Goal: Task Accomplishment & Management: Complete application form

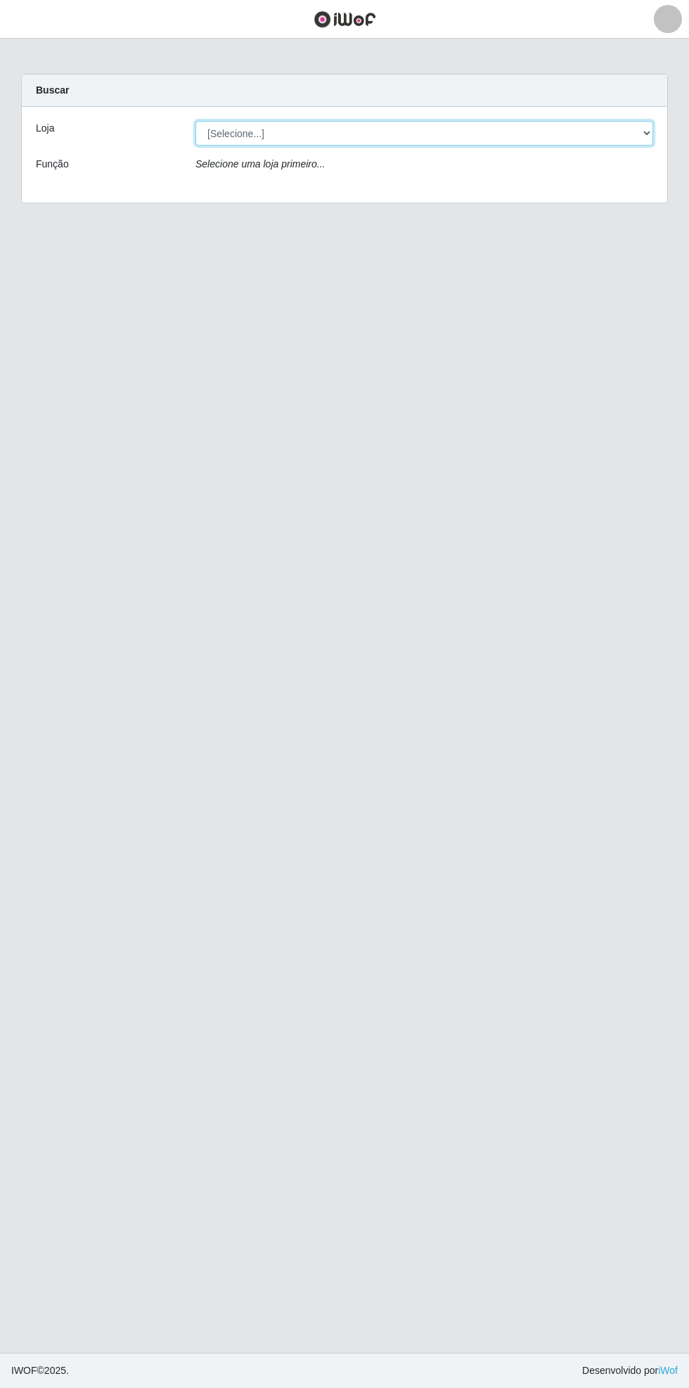
click at [651, 129] on select "[Selecione...] Bemais Supermercados - [GEOGRAPHIC_DATA]" at bounding box center [425, 133] width 458 height 25
select select "250"
click at [196, 121] on select "[Selecione...] Bemais Supermercados - [GEOGRAPHIC_DATA]" at bounding box center [425, 133] width 458 height 25
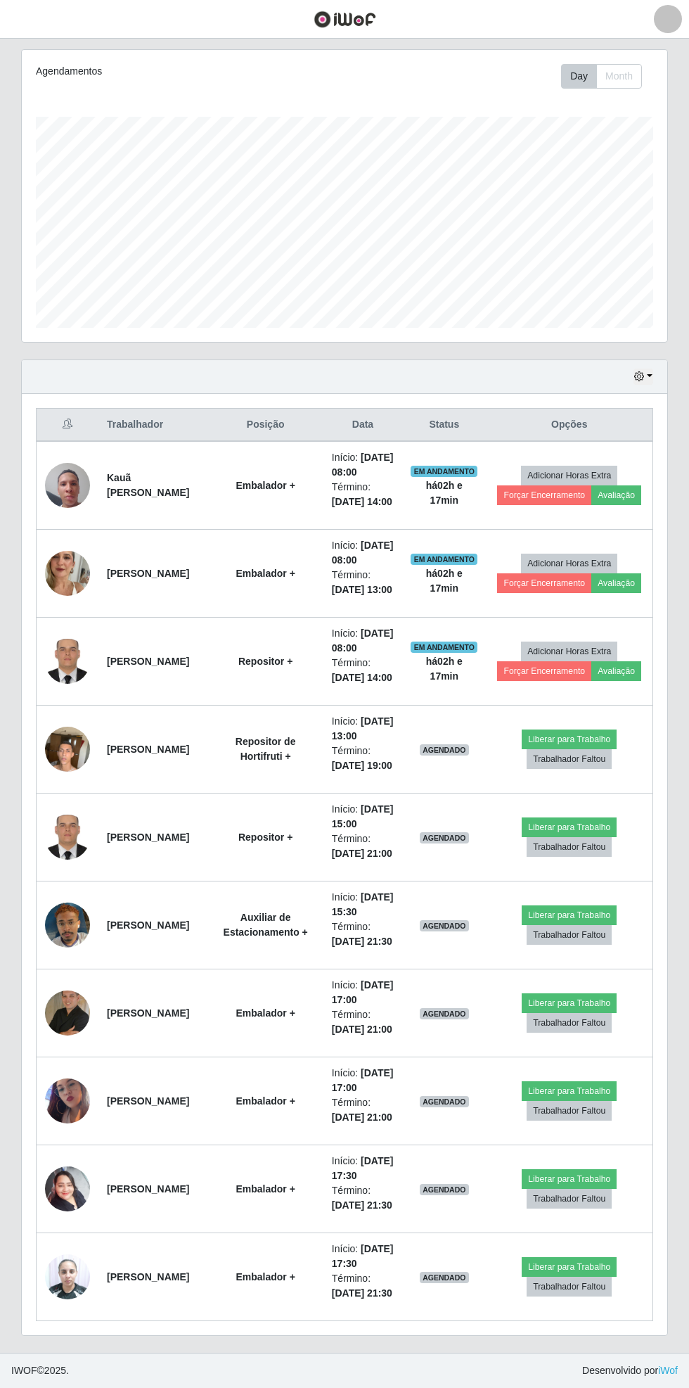
scroll to position [227, 0]
click at [74, 779] on img at bounding box center [67, 749] width 45 height 60
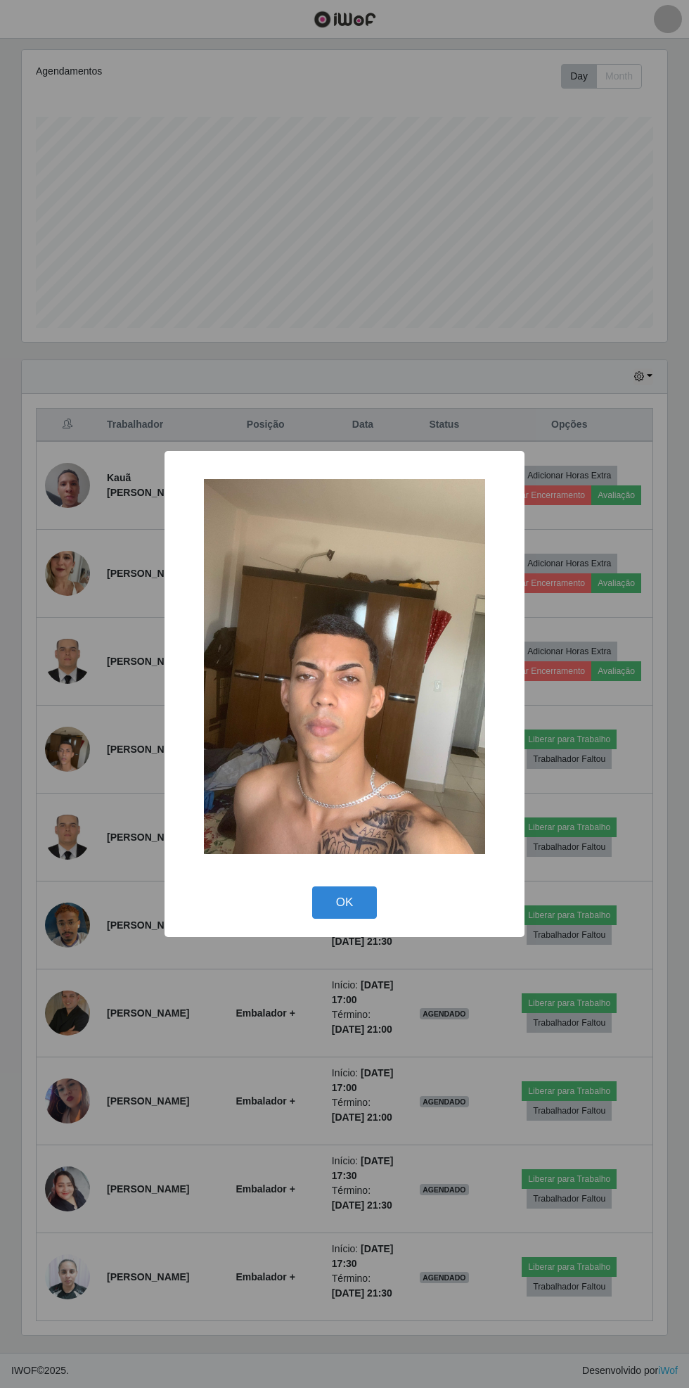
click at [357, 910] on button "OK" at bounding box center [344, 902] width 65 height 33
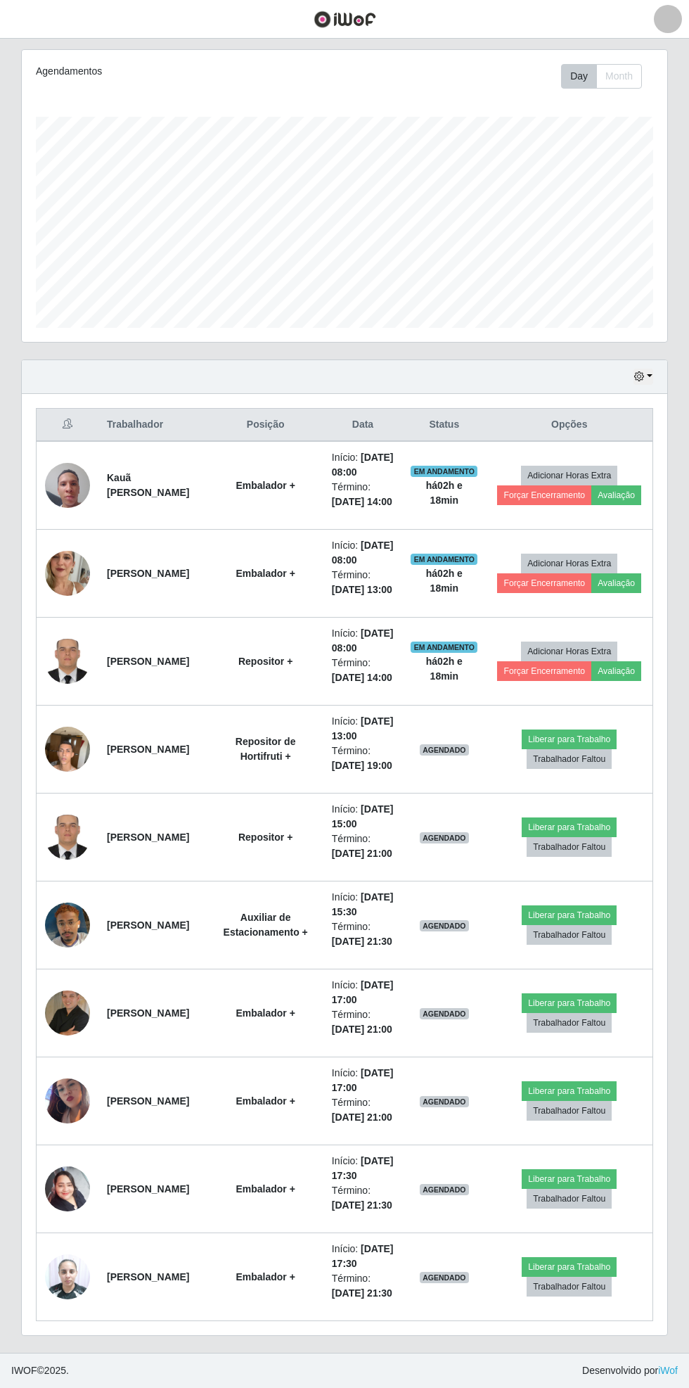
scroll to position [466, 0]
click at [83, 885] on img at bounding box center [67, 925] width 45 height 80
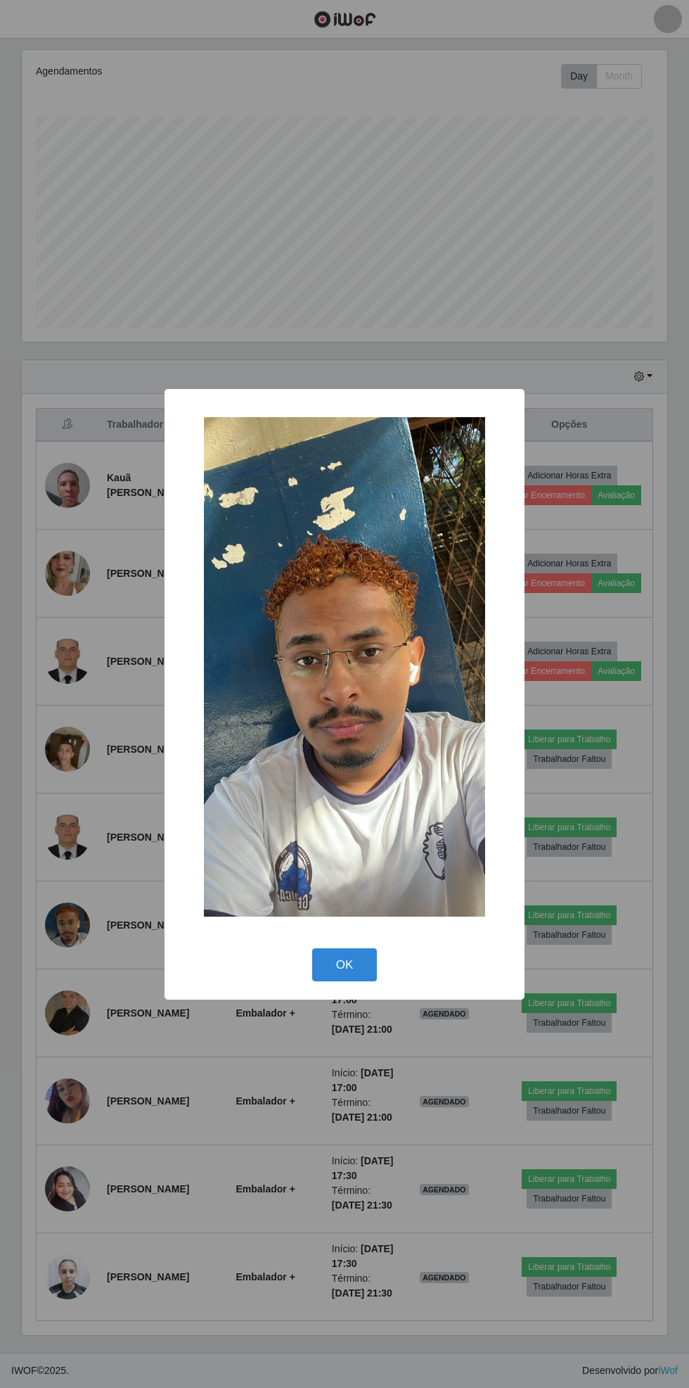
click at [370, 965] on button "OK" at bounding box center [344, 964] width 65 height 33
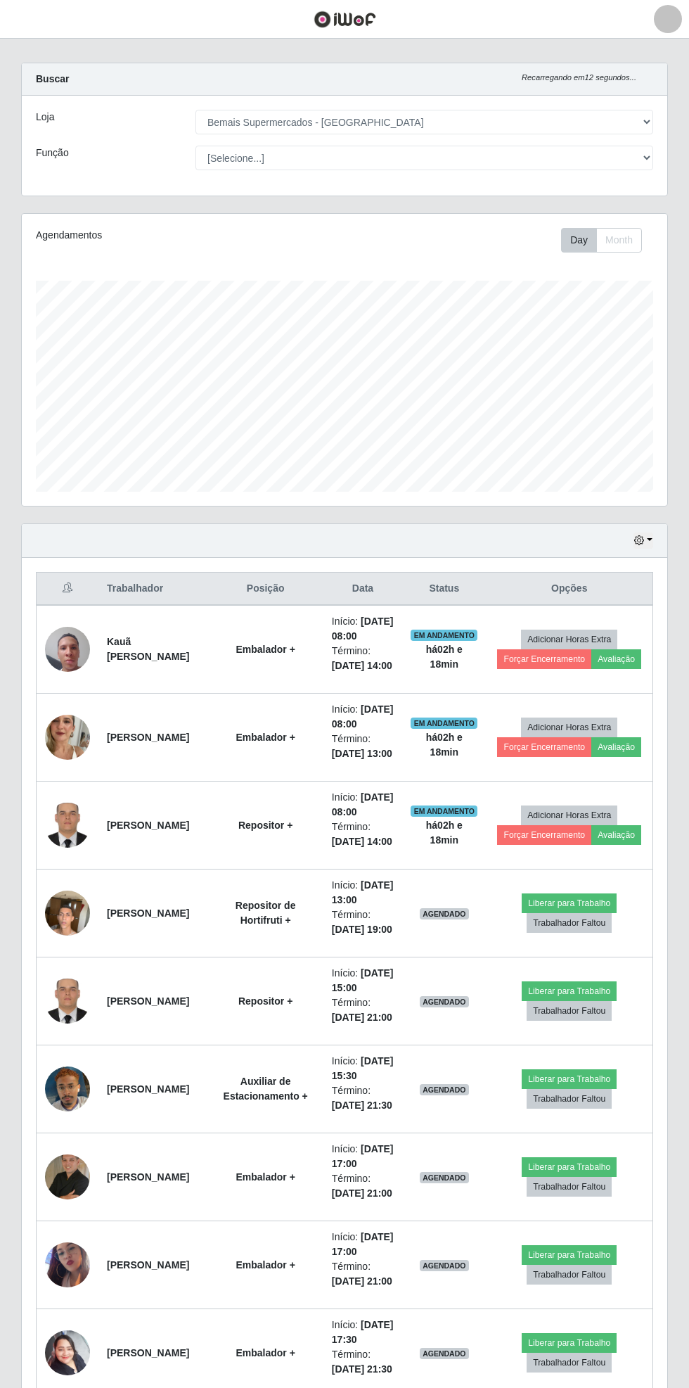
scroll to position [0, 0]
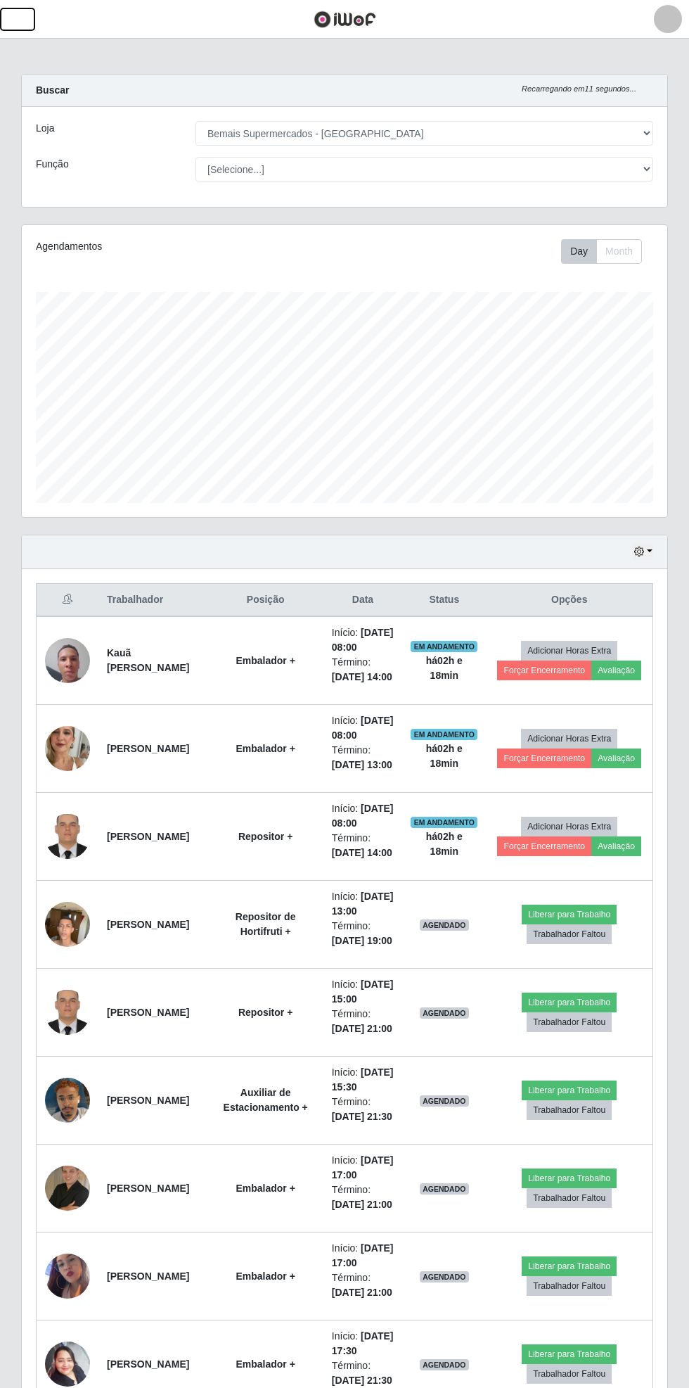
click at [30, 28] on button "button" at bounding box center [17, 19] width 35 height 23
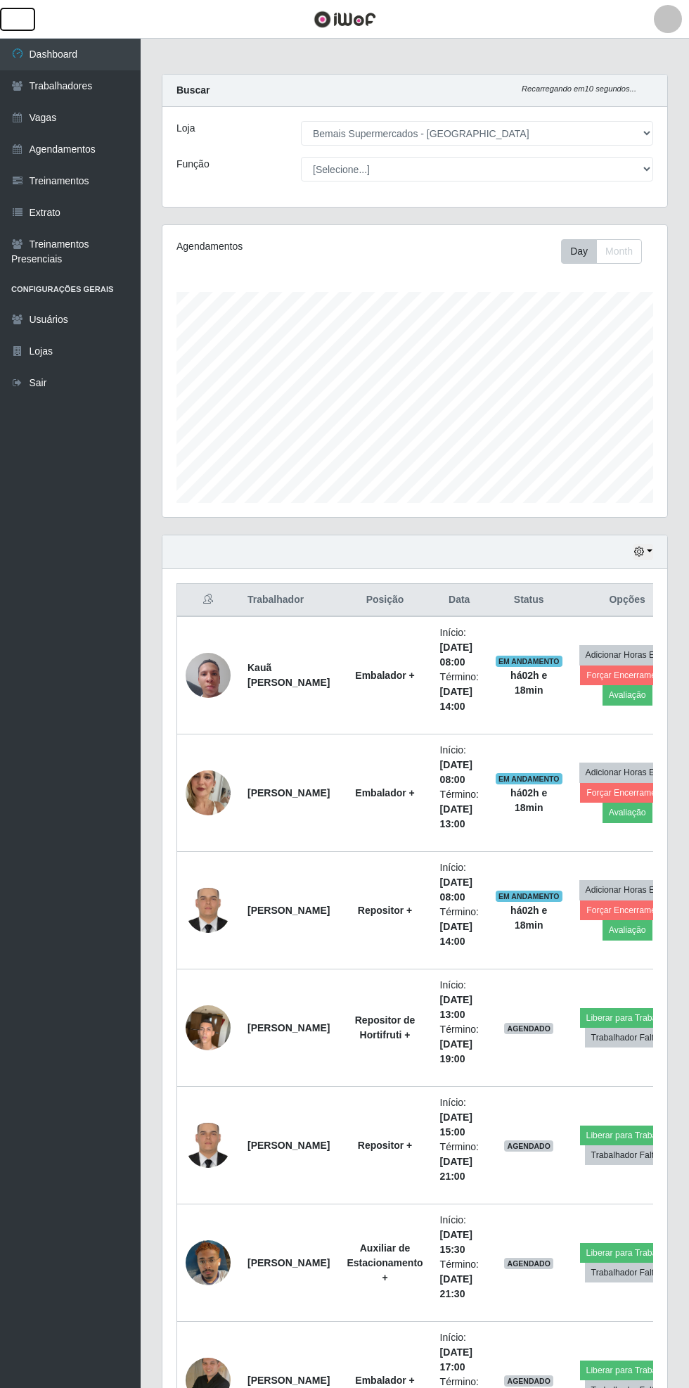
scroll to position [703178, 702964]
click at [110, 112] on link "Vagas" at bounding box center [70, 118] width 141 height 32
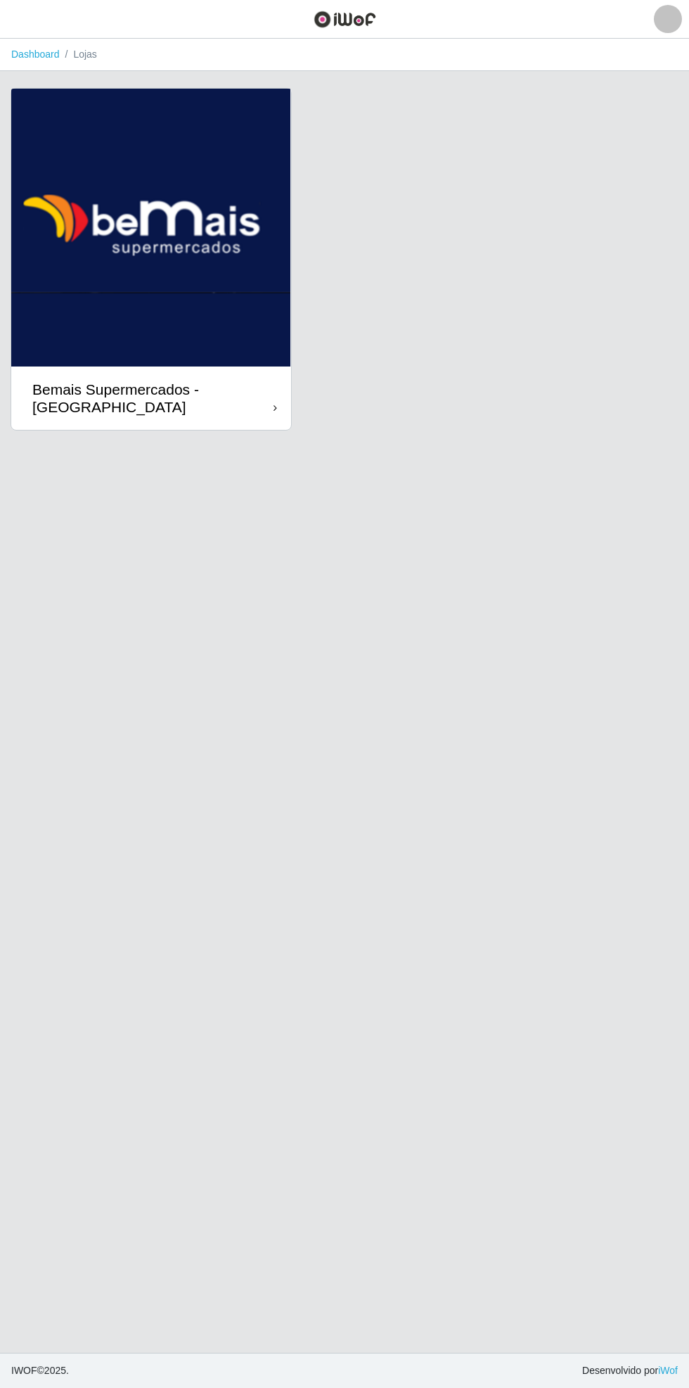
click at [272, 406] on div "Bemais Supermercados - [GEOGRAPHIC_DATA]" at bounding box center [152, 398] width 241 height 35
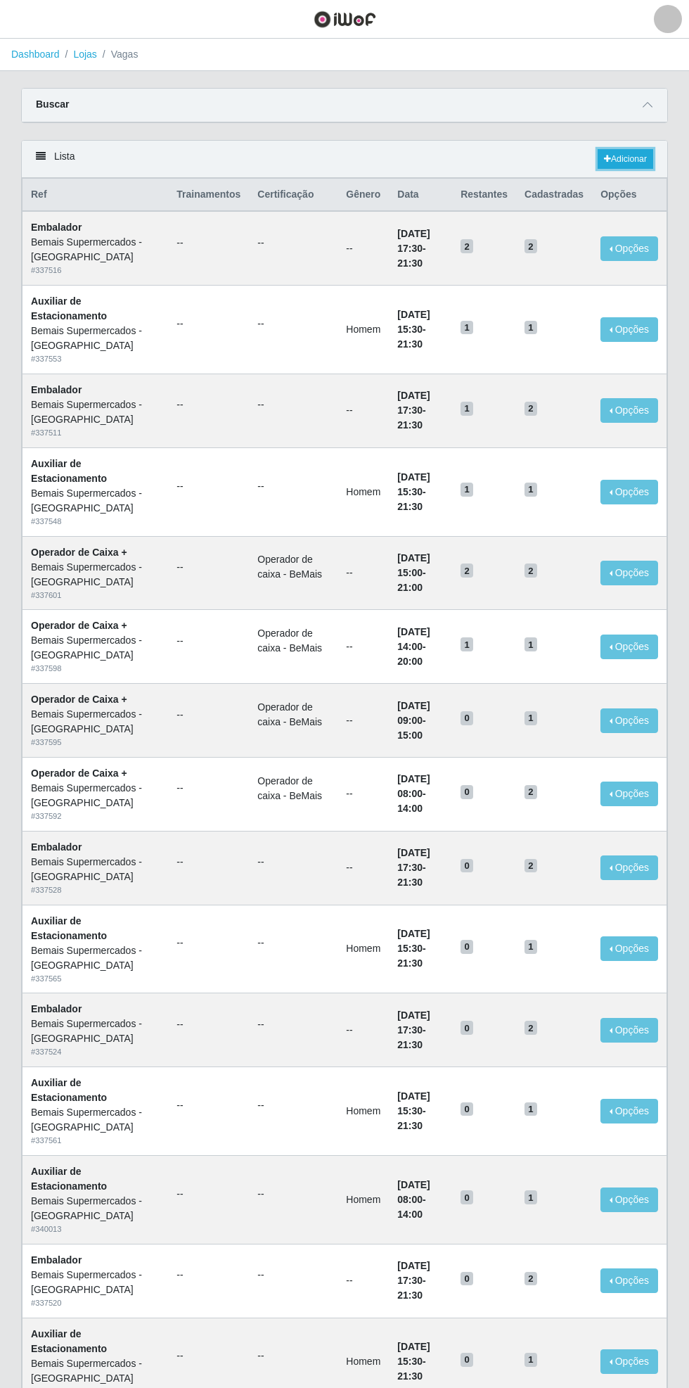
click at [640, 155] on link "Adicionar" at bounding box center [626, 159] width 56 height 20
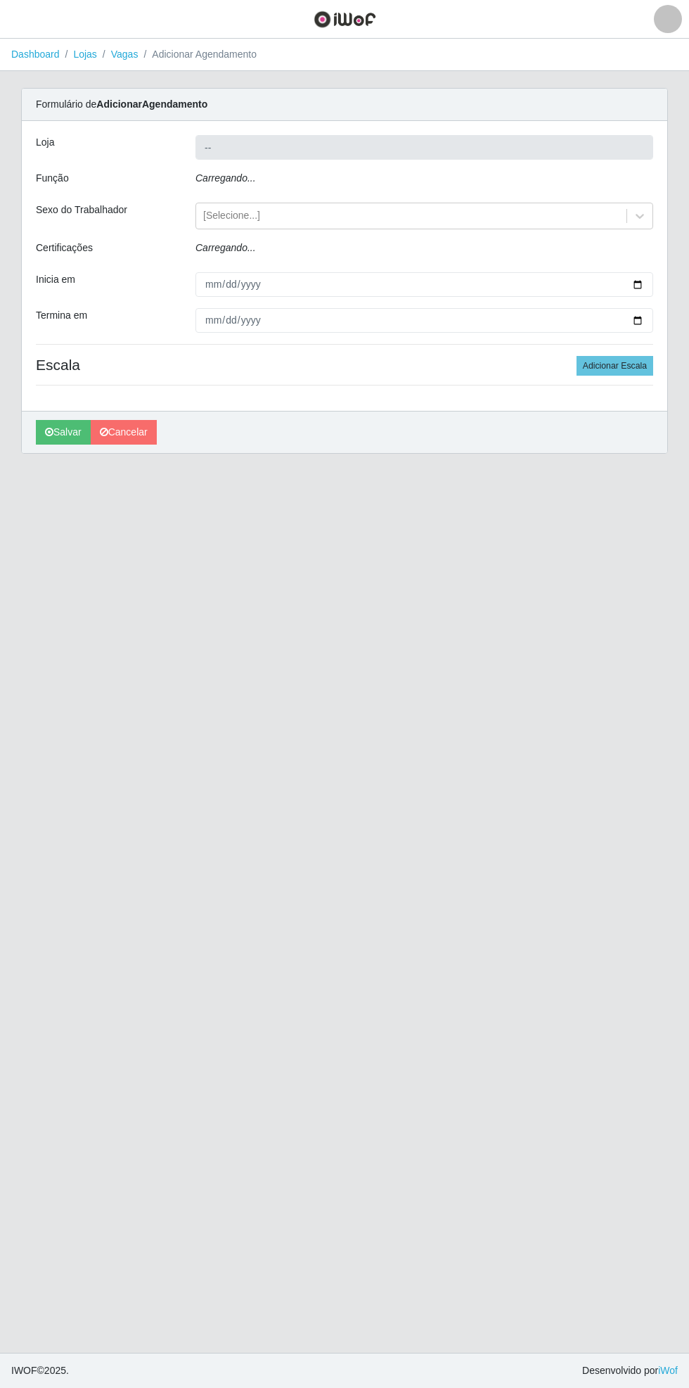
type input "Bemais Supermercados - [GEOGRAPHIC_DATA]"
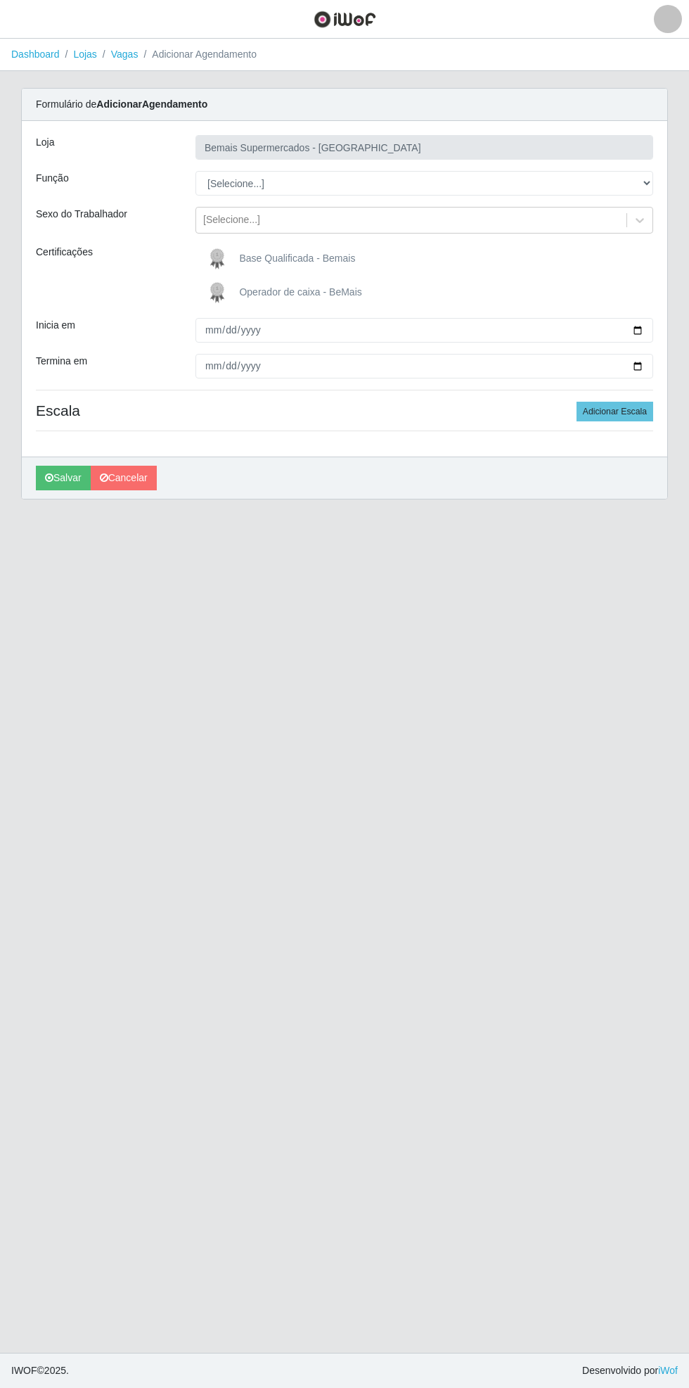
click at [670, 167] on div "Carregando... Formulário de Adicionar Agendamento Loja Bemais Supermercados - C…" at bounding box center [345, 302] width 668 height 428
click at [680, 170] on div "Carregando... Formulário de Adicionar Agendamento Loja Bemais Supermercados - C…" at bounding box center [344, 302] width 689 height 428
click at [653, 183] on select "[Selecione...] ASG ASG + ASG ++ Auxiliar de Estacionamento Auxiliar de Estacion…" at bounding box center [425, 183] width 458 height 25
select select "80"
click at [196, 171] on select "[Selecione...] ASG ASG + ASG ++ Auxiliar de Estacionamento Auxiliar de Estacion…" at bounding box center [425, 183] width 458 height 25
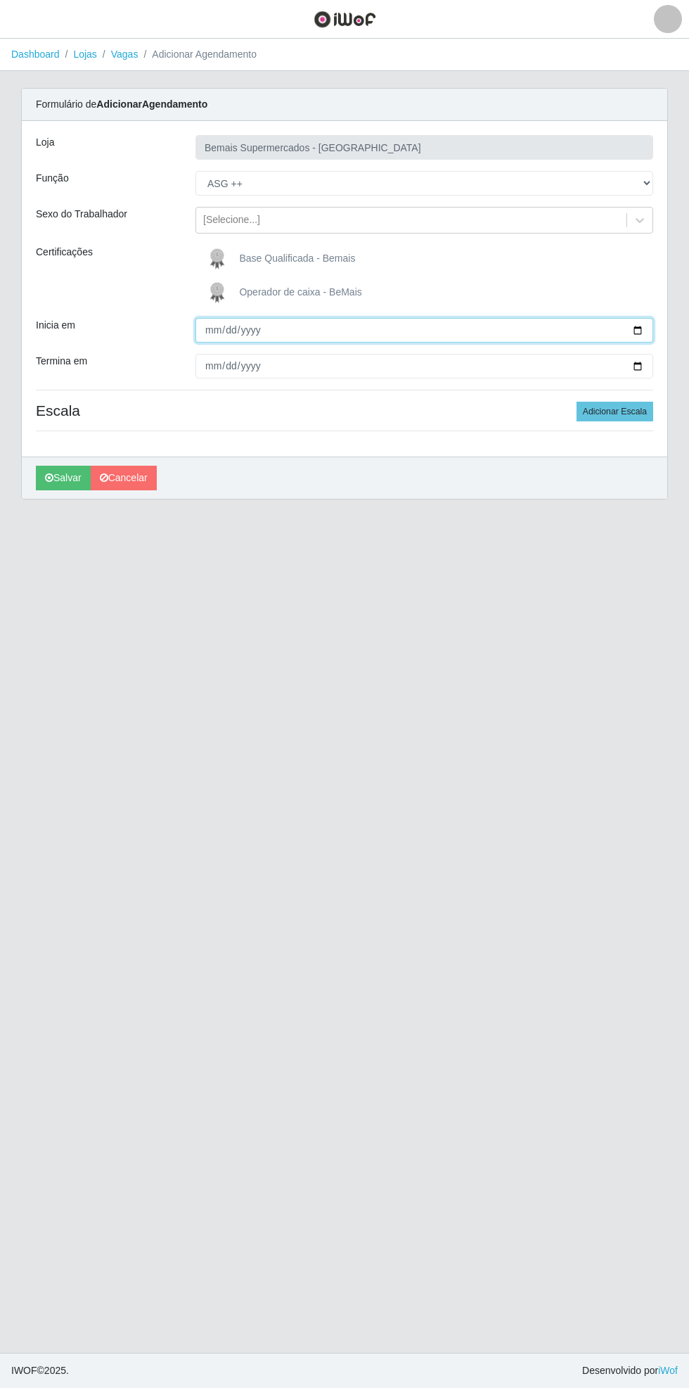
click at [650, 329] on input "Inicia em" at bounding box center [425, 330] width 458 height 25
type input "[DATE]"
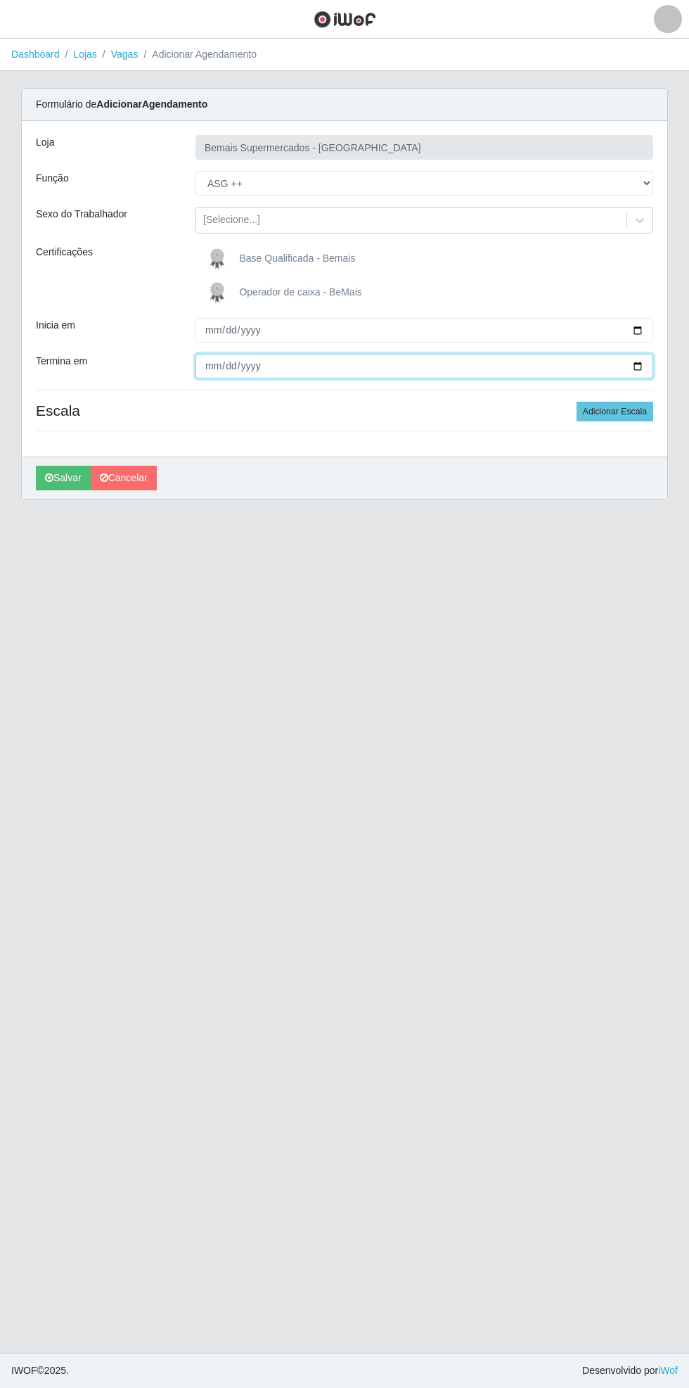
click at [646, 366] on input "Termina em" at bounding box center [425, 366] width 458 height 25
type input "[DATE]"
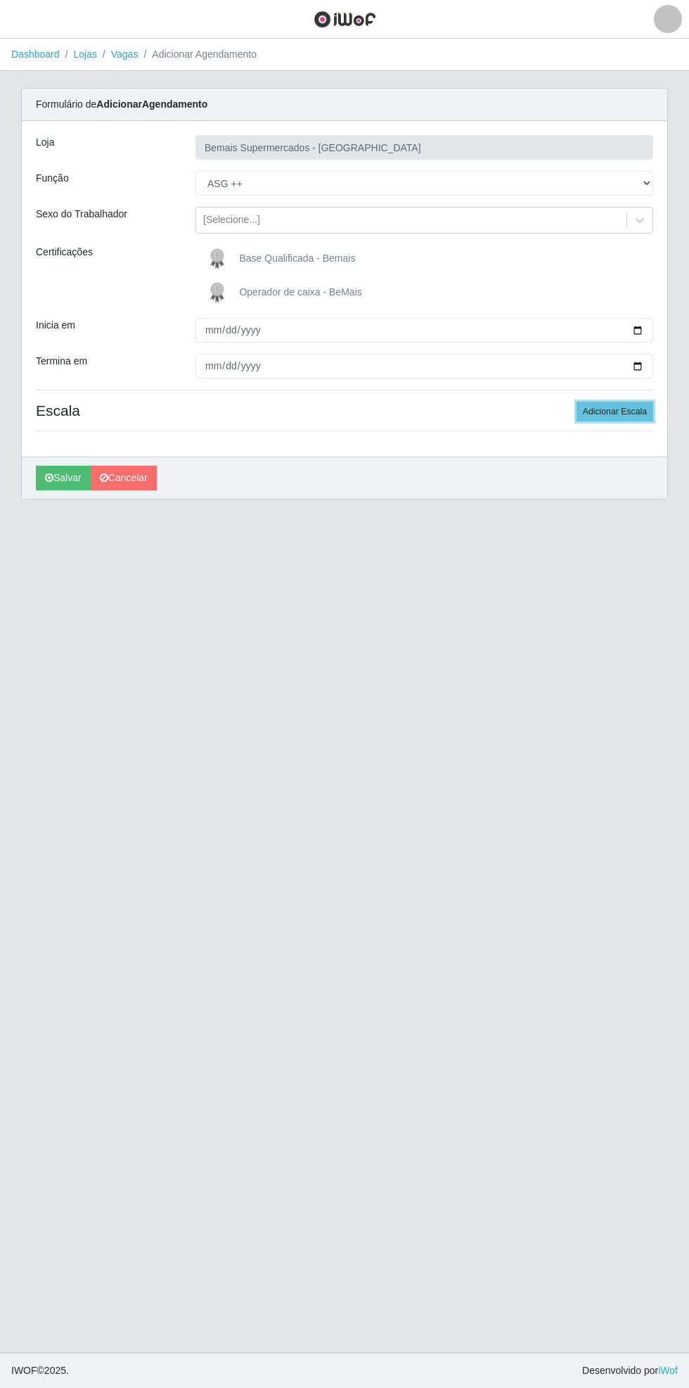
click at [631, 409] on button "Adicionar Escala" at bounding box center [615, 412] width 77 height 20
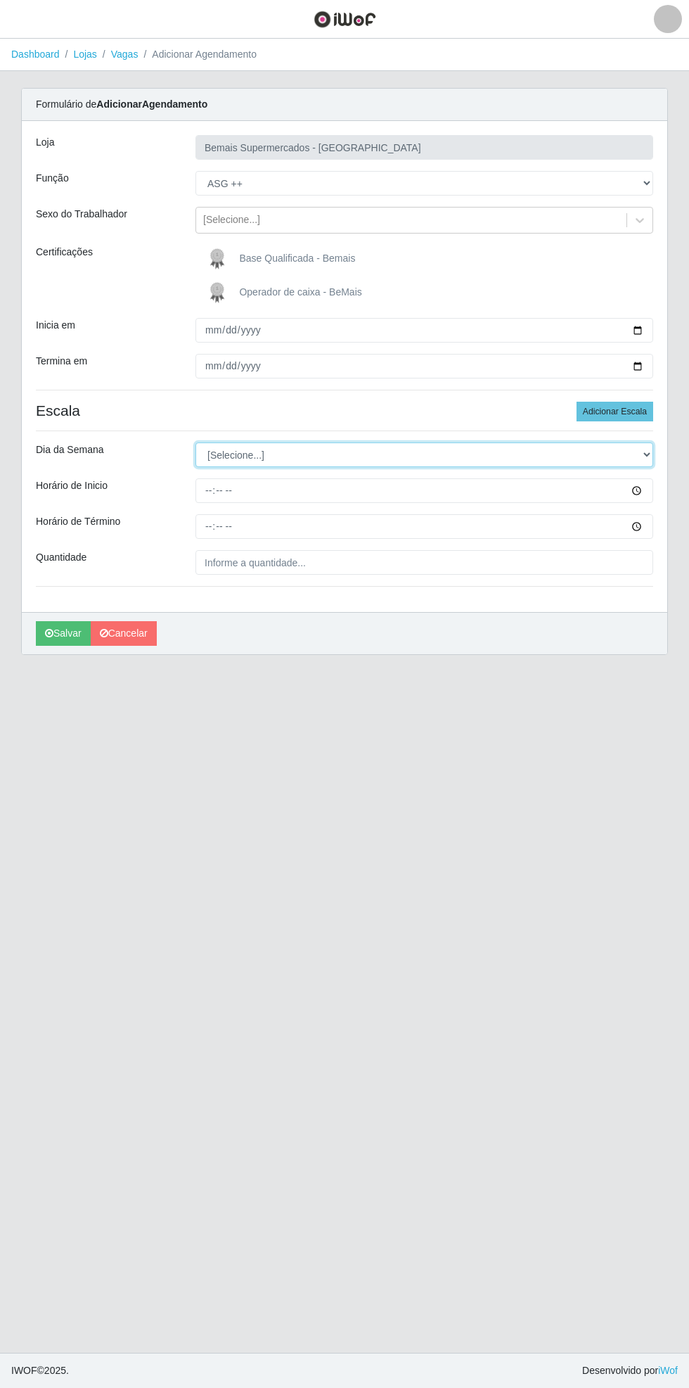
click at [650, 454] on select "[Selecione...] Segunda Terça Quarta Quinta Sexta Sábado Domingo" at bounding box center [425, 454] width 458 height 25
select select "0"
click at [196, 442] on select "[Selecione...] Segunda Terça Quarta Quinta Sexta Sábado Domingo" at bounding box center [425, 454] width 458 height 25
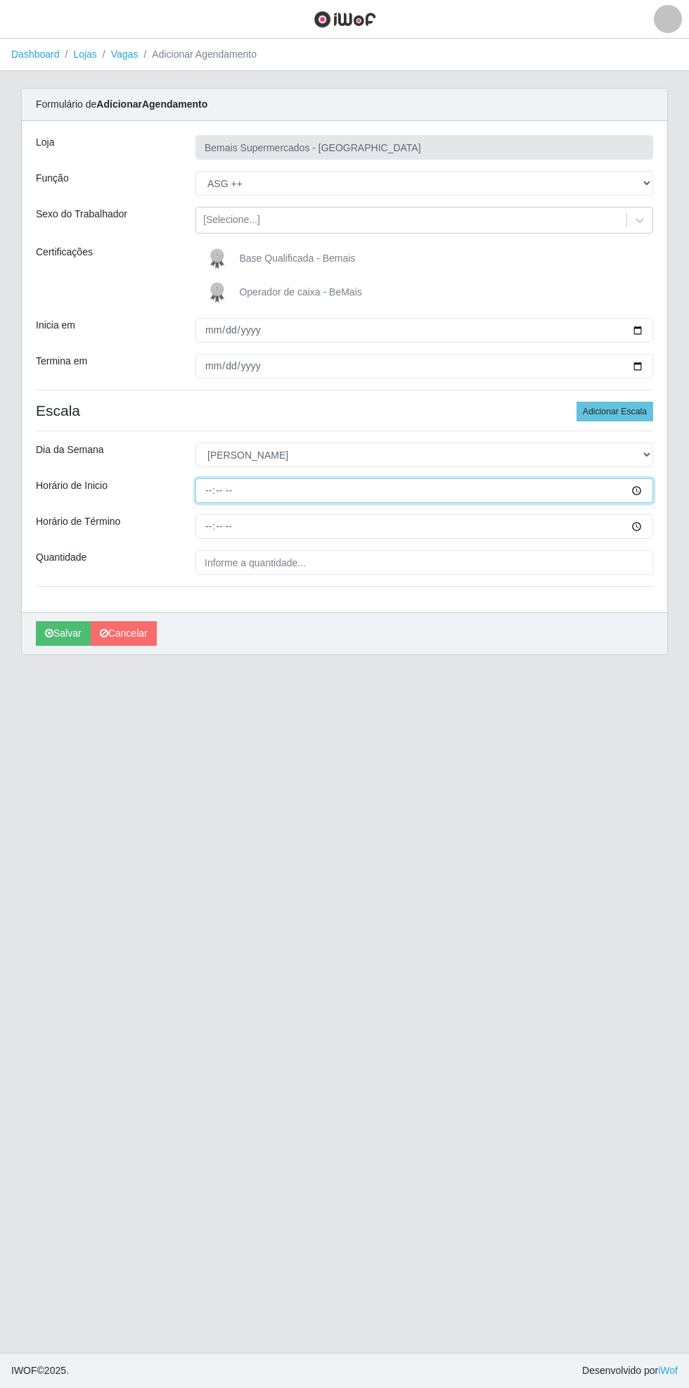
click at [649, 490] on input "Horário de Inicio" at bounding box center [425, 490] width 458 height 25
type input "08:00"
click at [649, 525] on input "Horário de Término" at bounding box center [425, 526] width 458 height 25
type input "14:00"
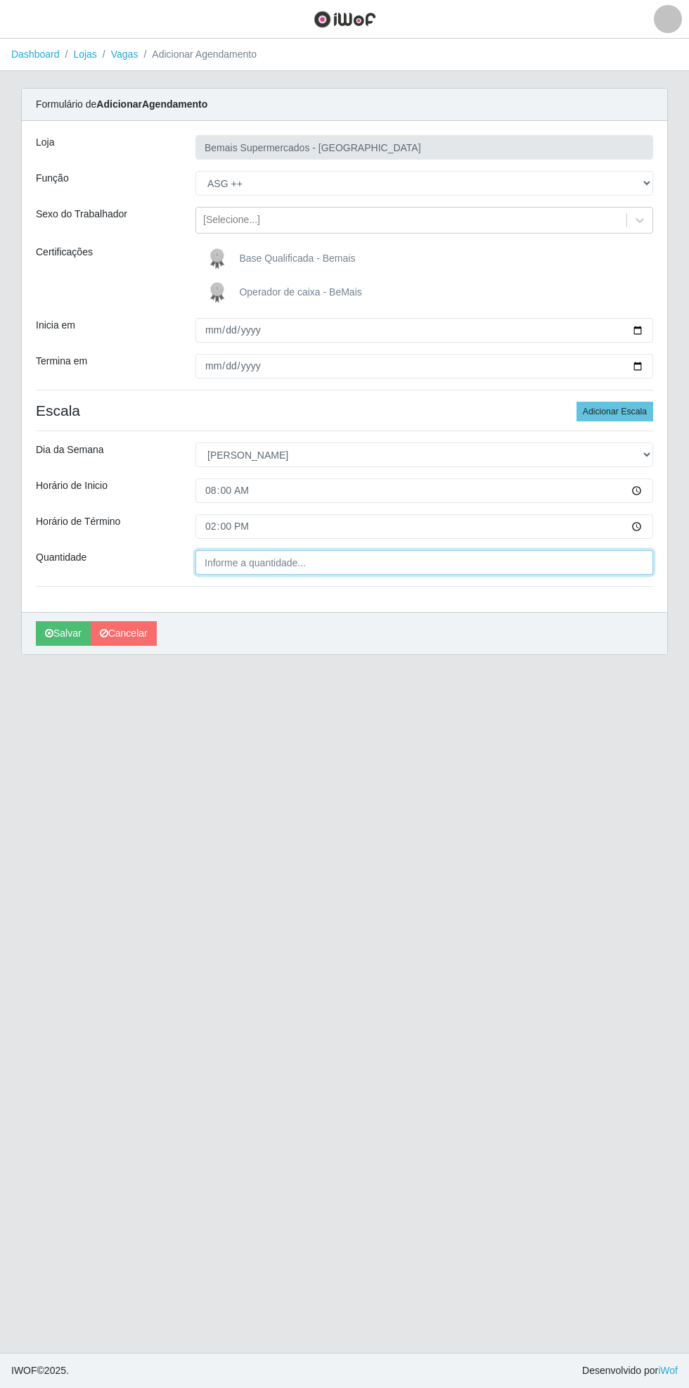
click at [489, 564] on input "Quantidade" at bounding box center [425, 562] width 458 height 25
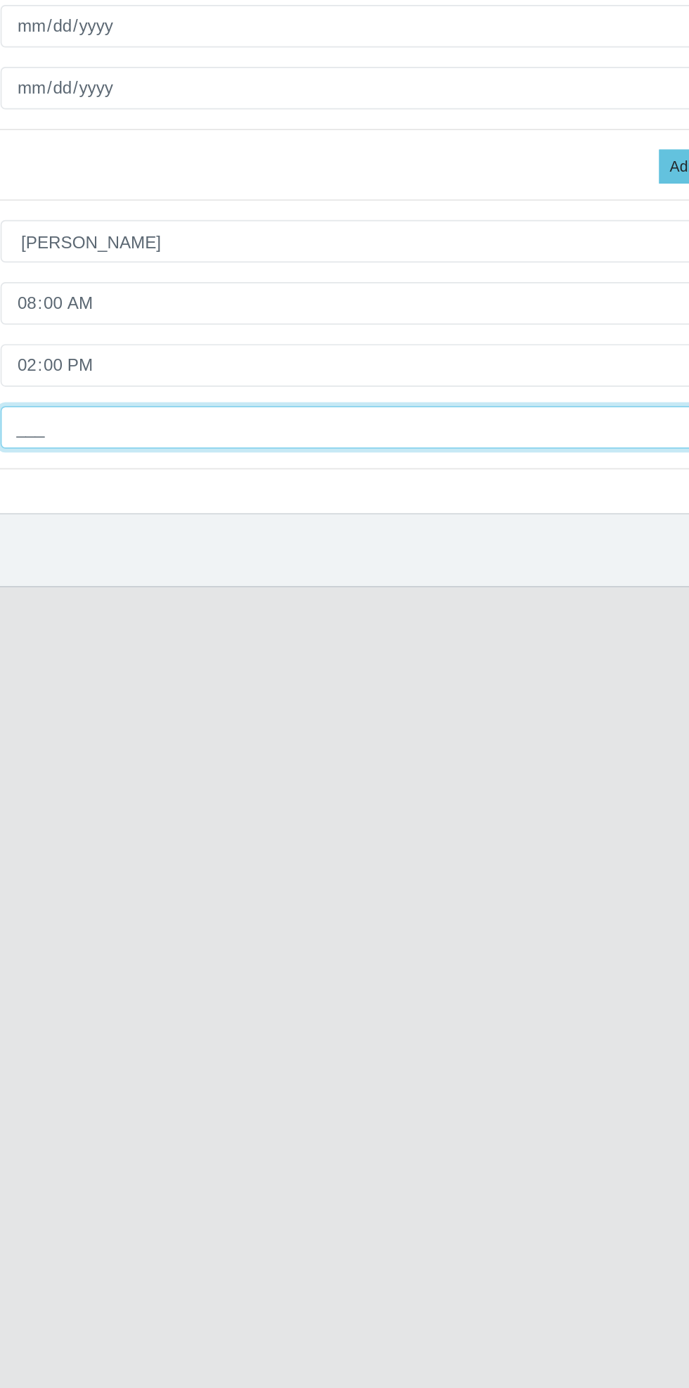
type input "1__"
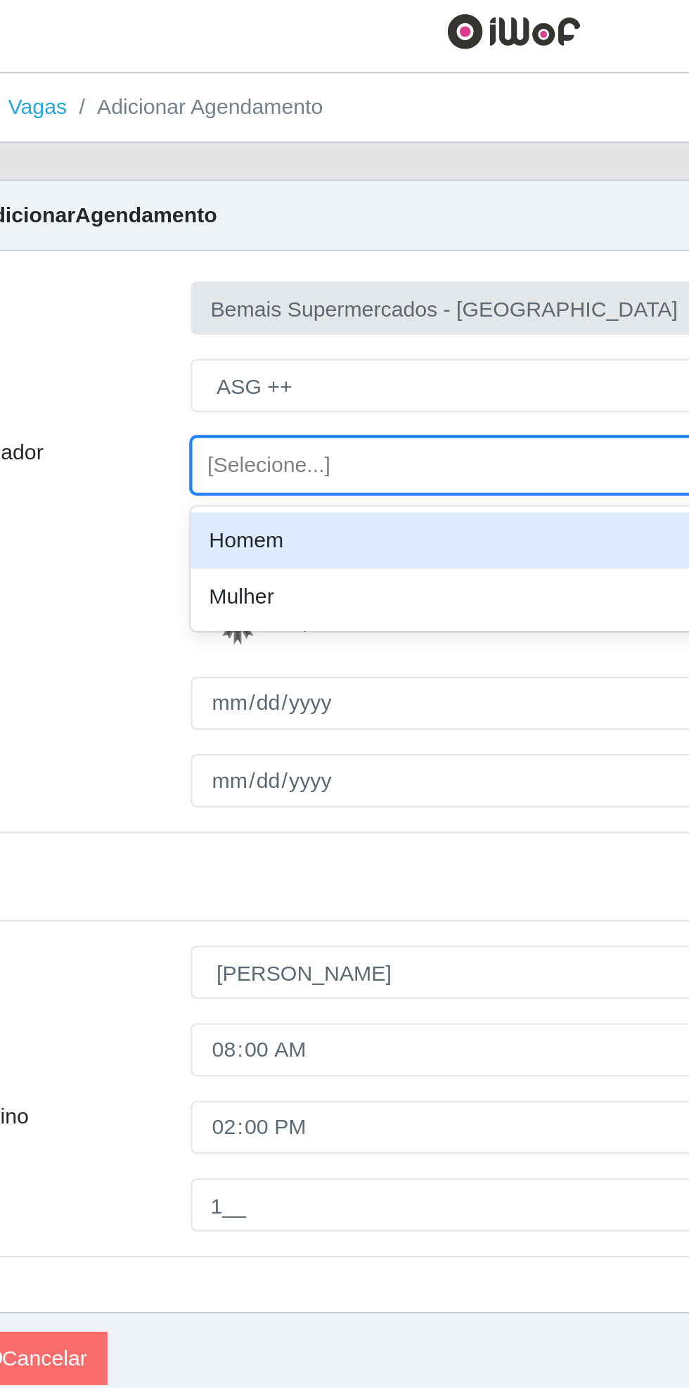
click at [290, 249] on div "Homem" at bounding box center [425, 255] width 458 height 26
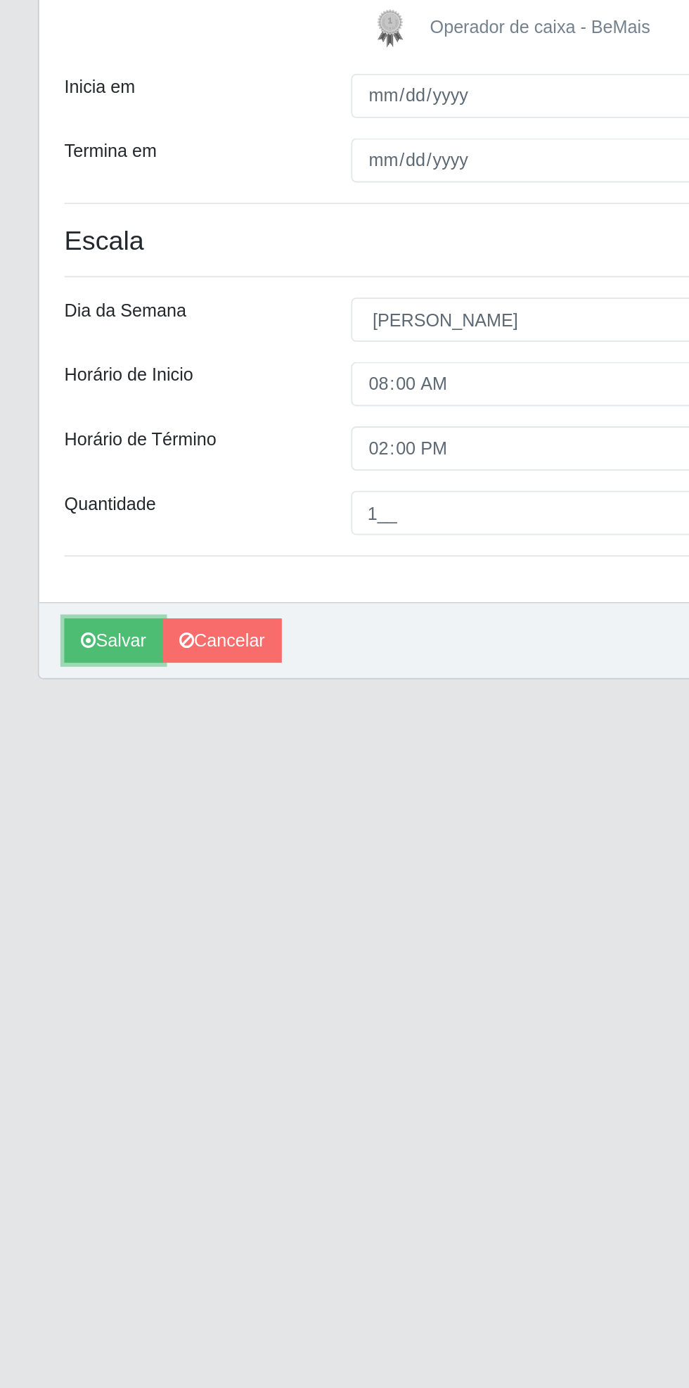
click at [68, 637] on button "Salvar" at bounding box center [63, 633] width 55 height 25
